Goal: Check status: Check status

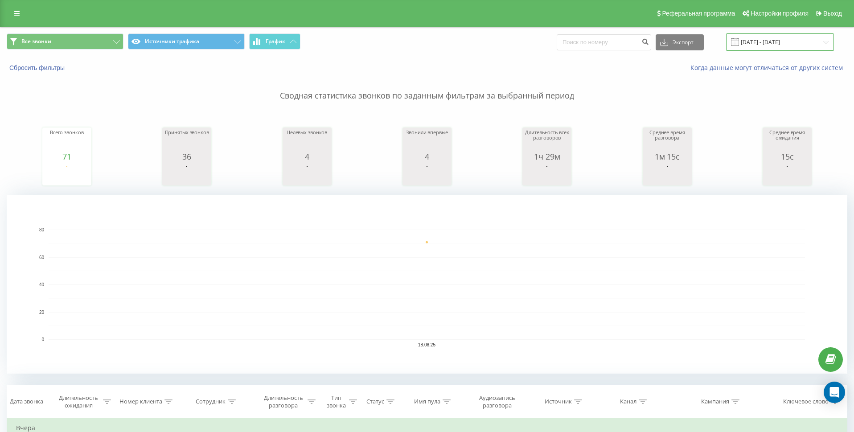
click at [826, 38] on input "[DATE] - [DATE]" at bounding box center [780, 41] width 108 height 17
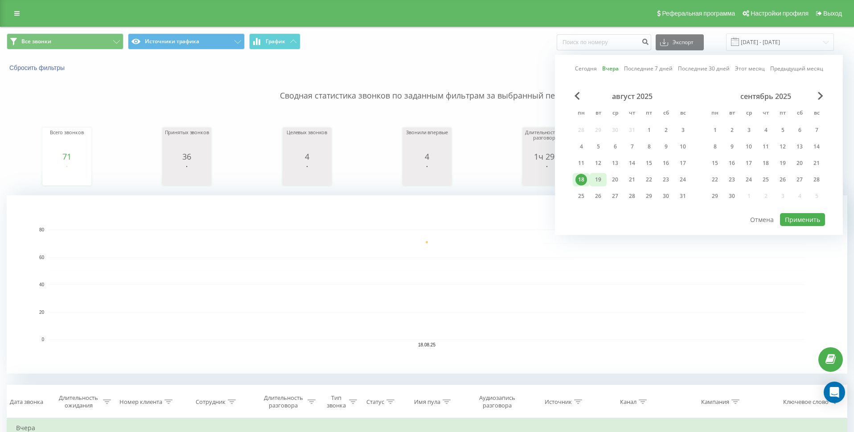
click at [601, 177] on div "19" at bounding box center [598, 180] width 12 height 12
click at [815, 220] on button "Применить" at bounding box center [802, 219] width 45 height 13
type input "[DATE] - [DATE]"
